Goal: Check status: Check status

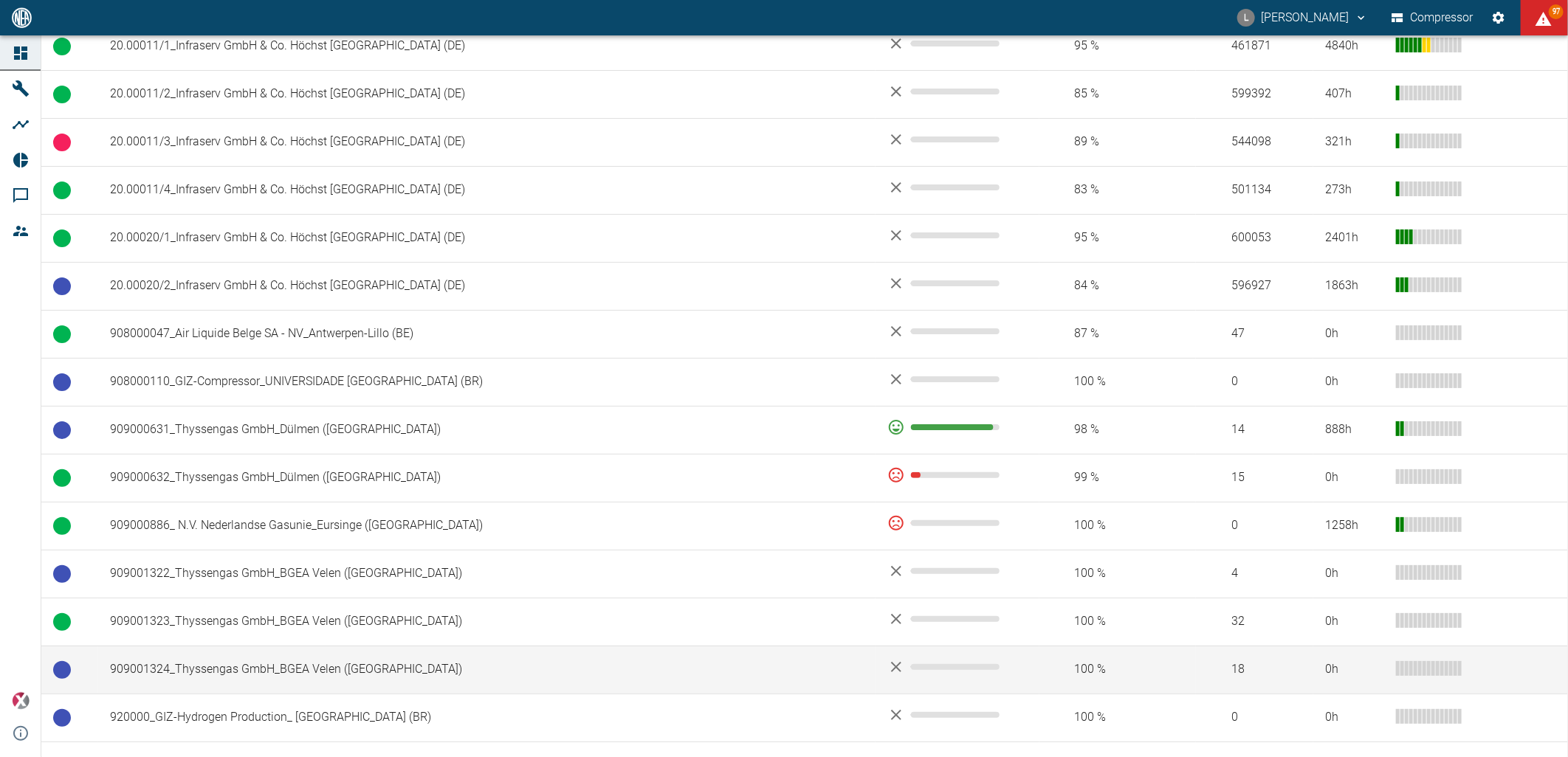
scroll to position [588, 0]
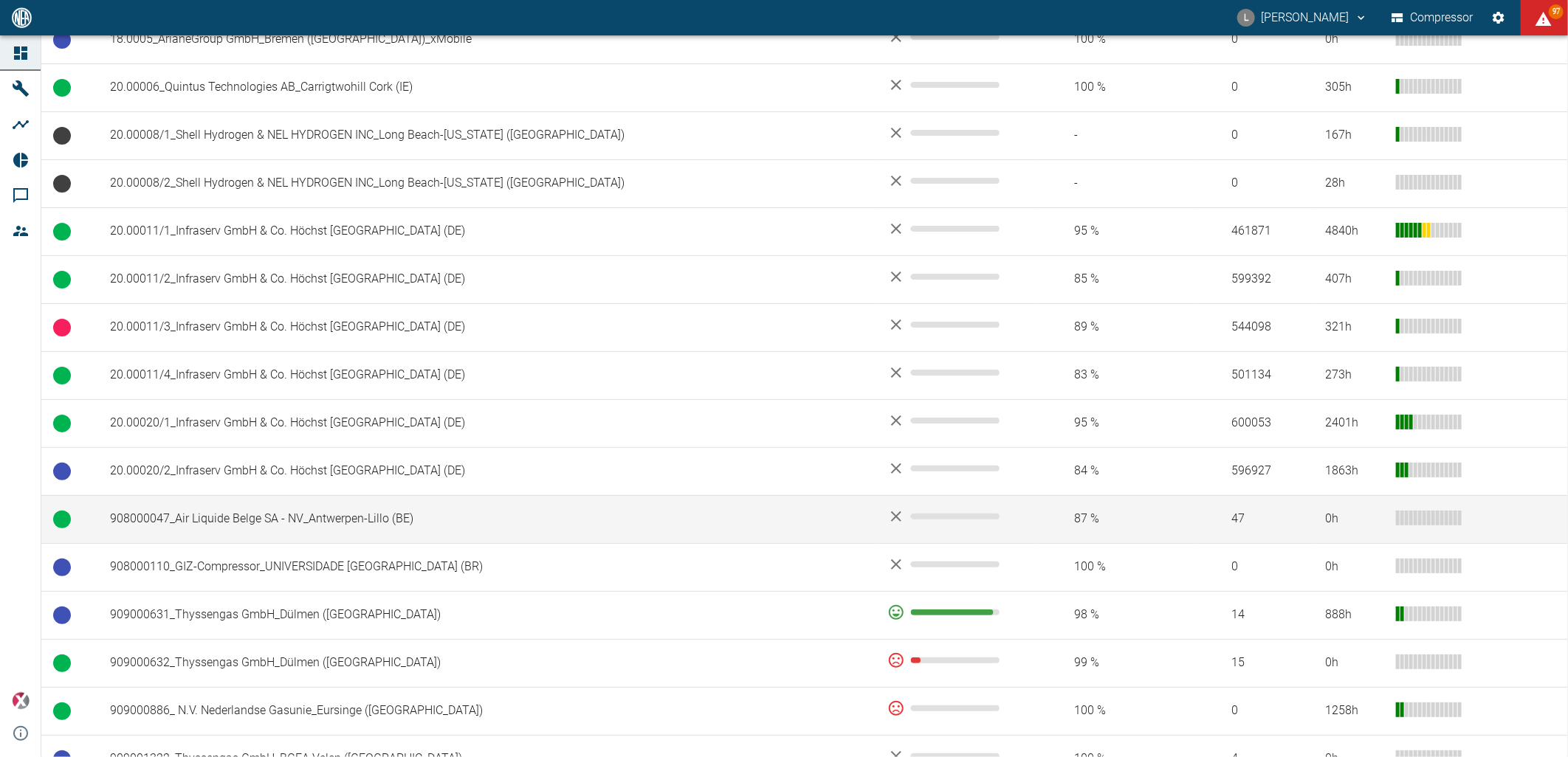
click at [352, 523] on td "908000047_Air Liquide Belge SA - NV_Antwerpen-Lillo (BE)" at bounding box center [487, 519] width 777 height 48
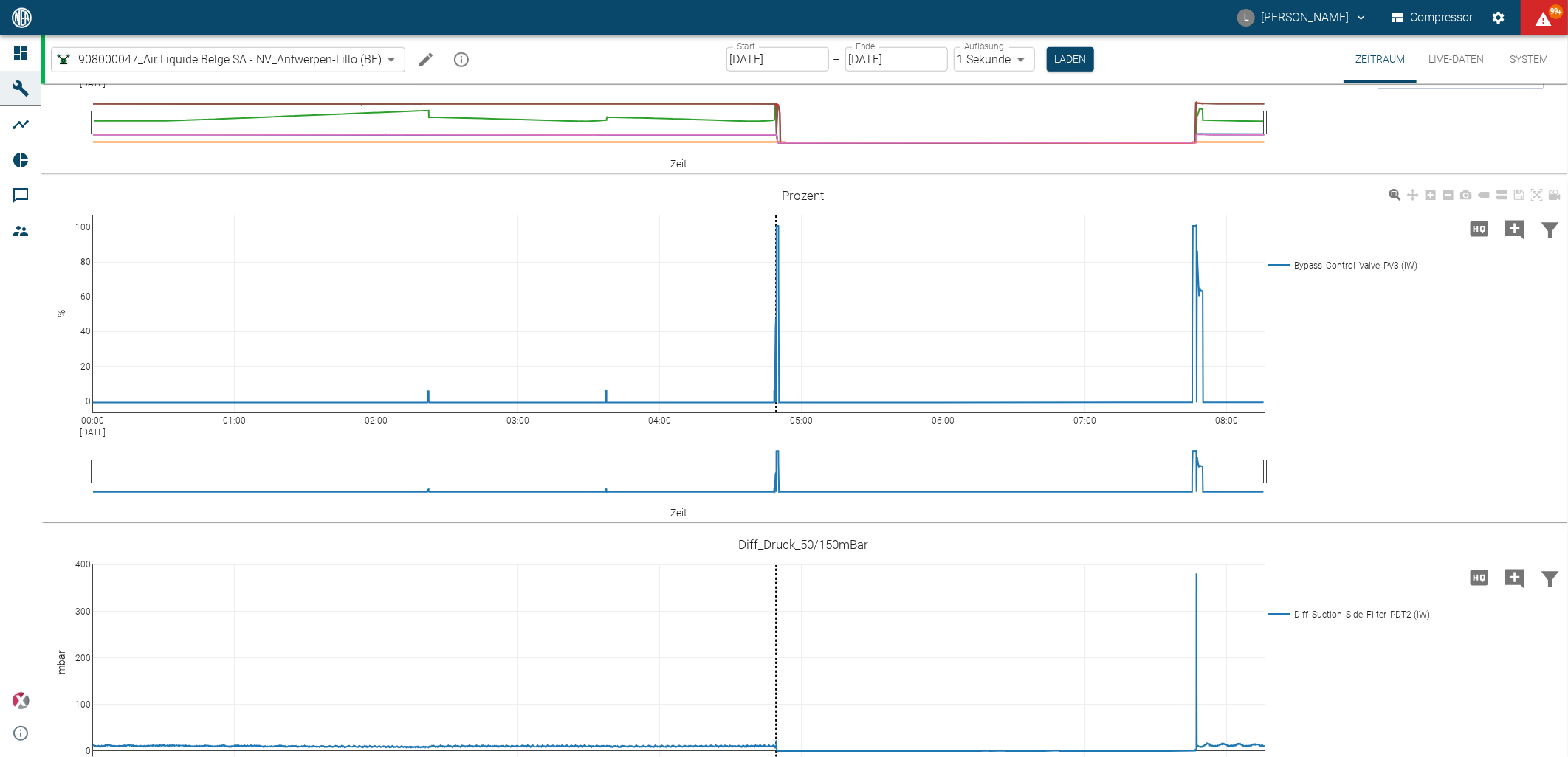
scroll to position [820, 0]
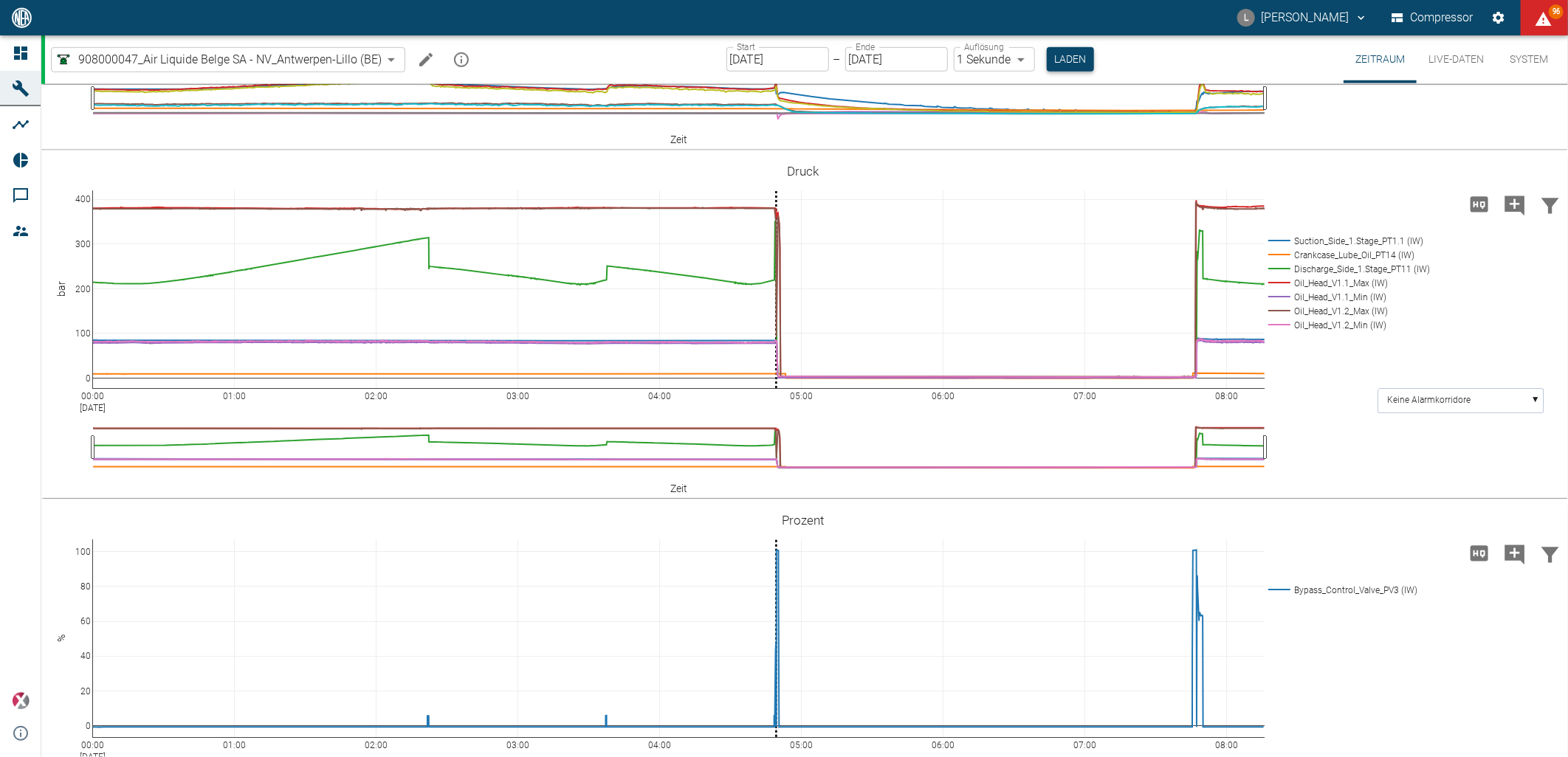
click at [1069, 60] on button "Laden" at bounding box center [1071, 59] width 47 height 25
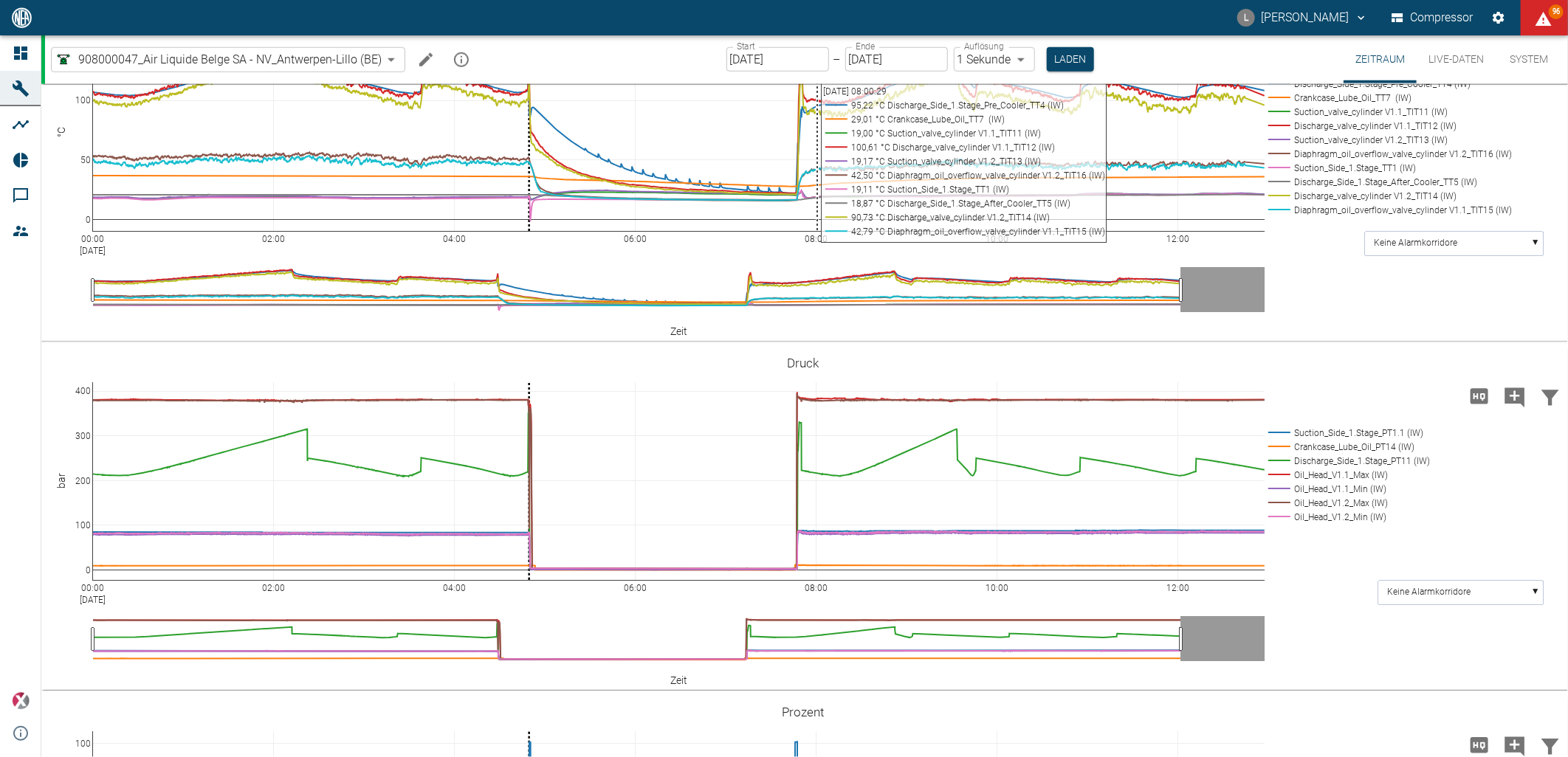
scroll to position [1063, 0]
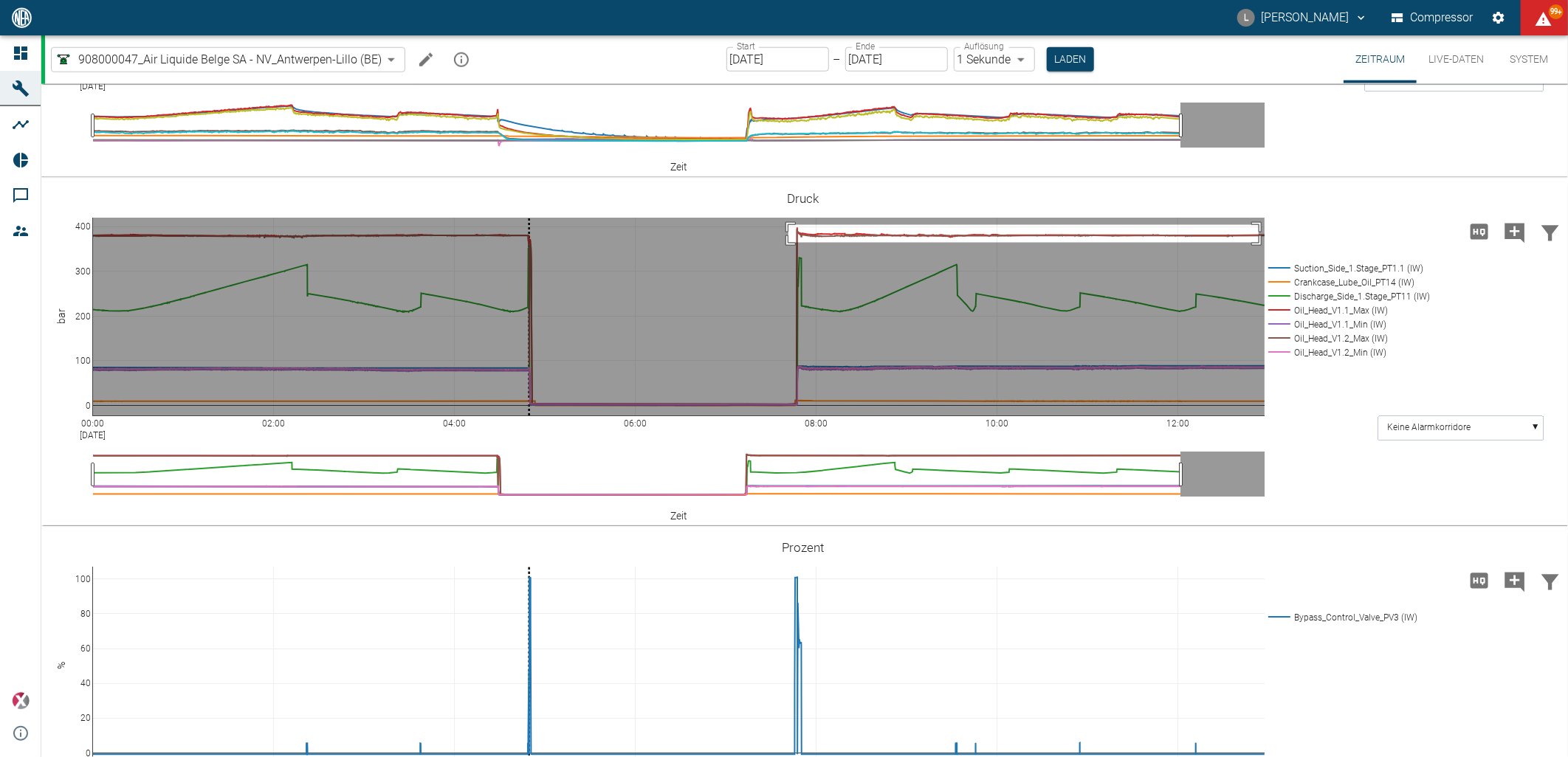
drag, startPoint x: 788, startPoint y: 463, endPoint x: 1258, endPoint y: 480, distance: 470.3
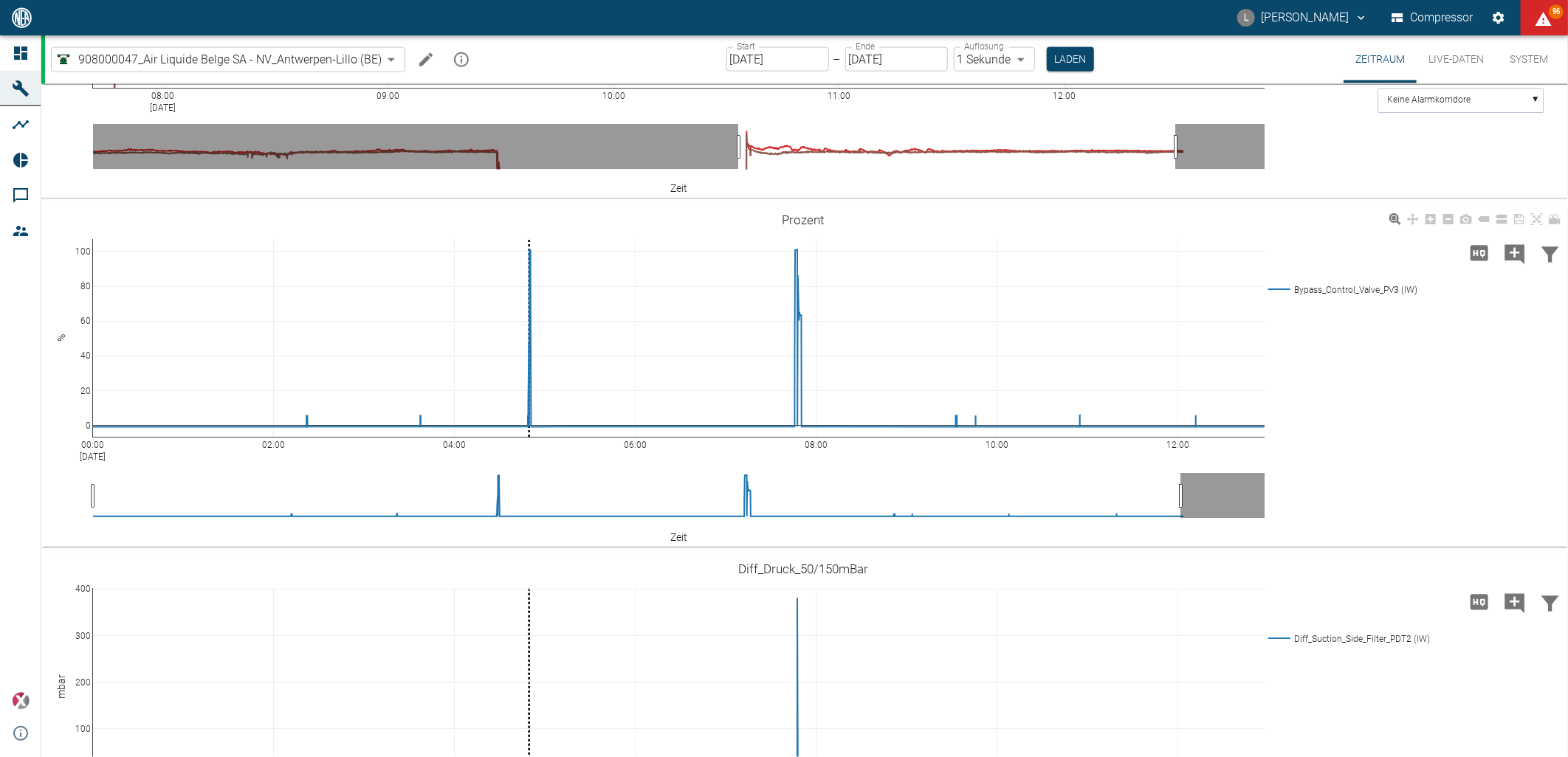
scroll to position [1309, 0]
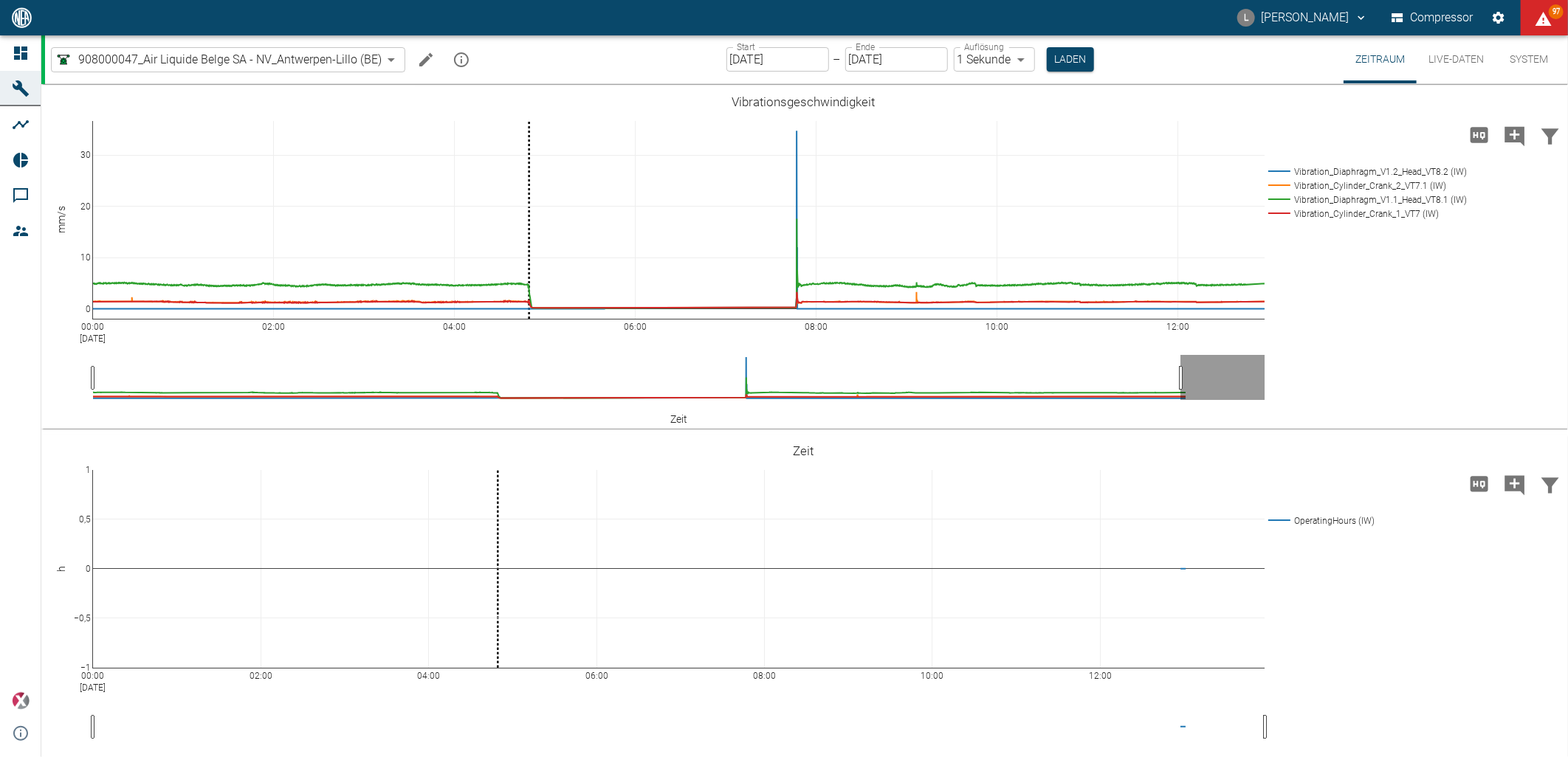
scroll to position [1309, 0]
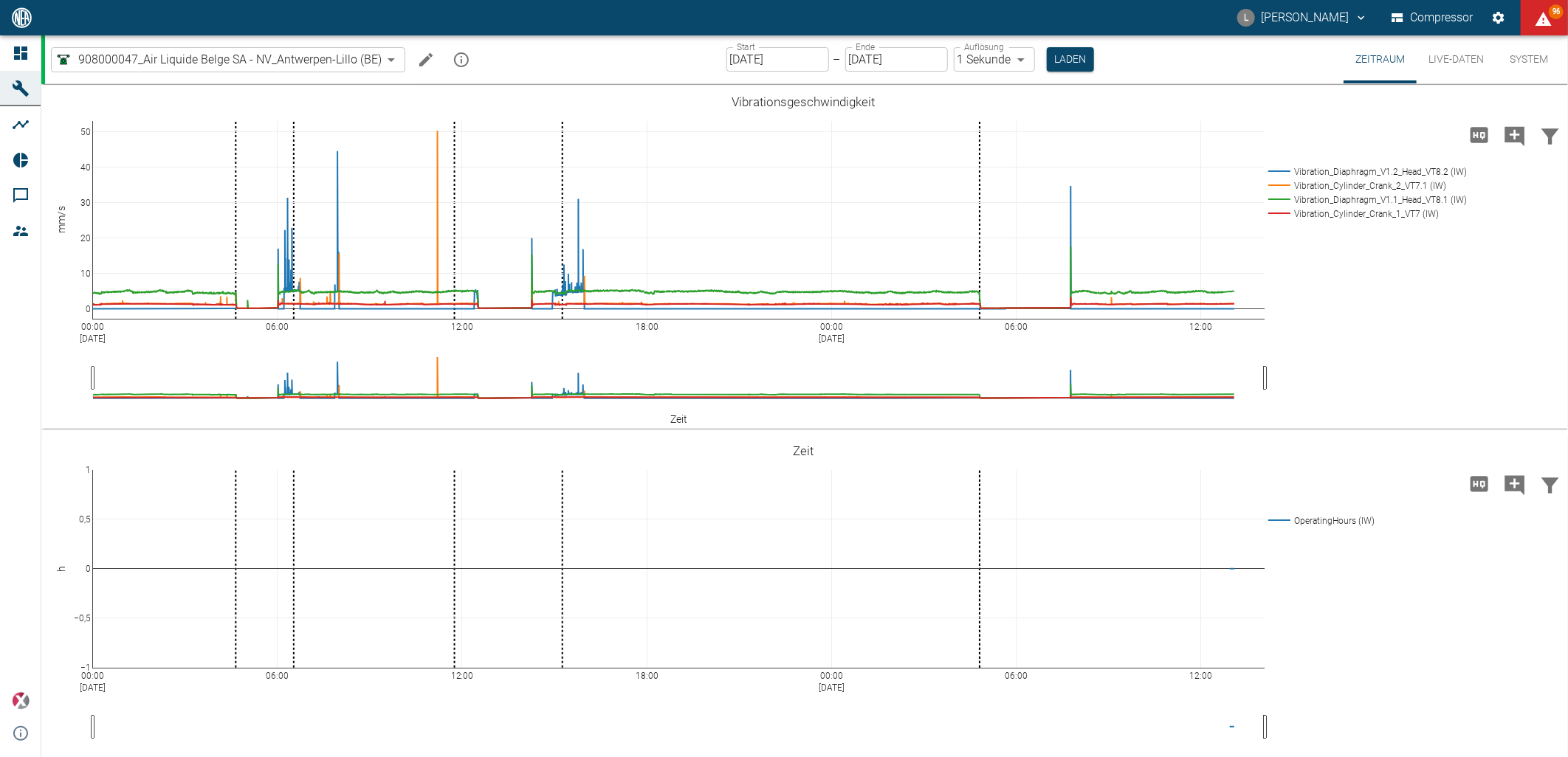
scroll to position [1219, 0]
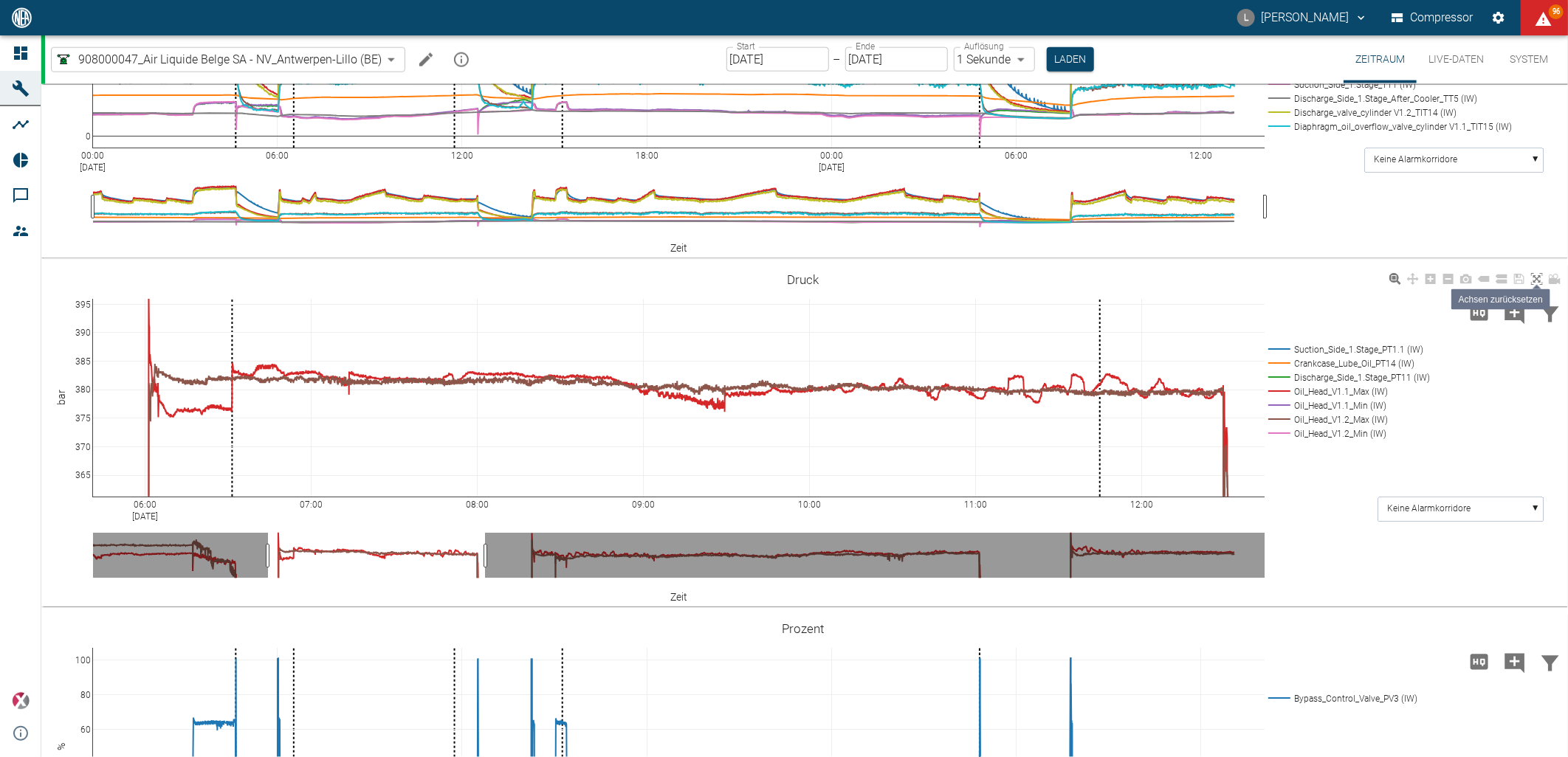
click at [1532, 281] on icon at bounding box center [1536, 279] width 12 height 12
